Goal: Find specific page/section: Find specific page/section

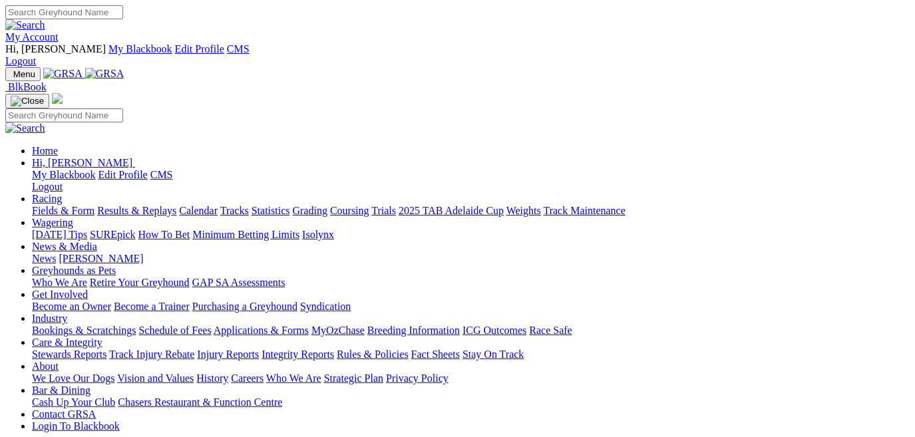
click at [59, 31] on link "My Account" at bounding box center [31, 36] width 53 height 11
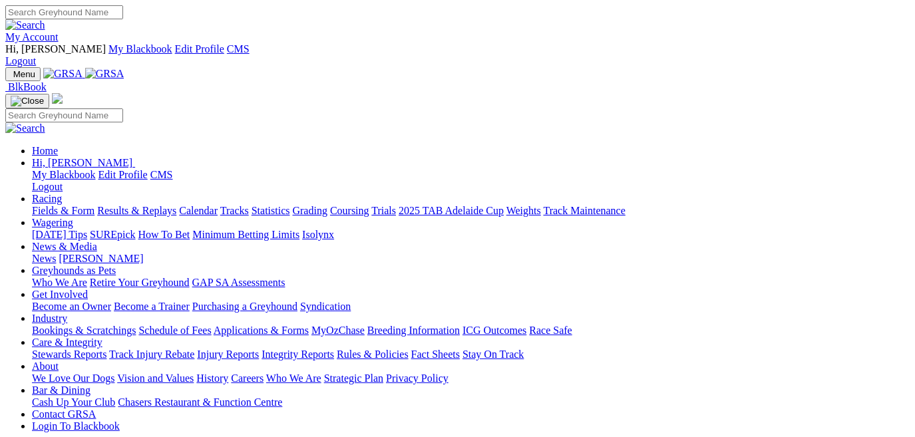
click at [106, 349] on link "Stewards Reports" at bounding box center [69, 354] width 75 height 11
